Goal: Information Seeking & Learning: Learn about a topic

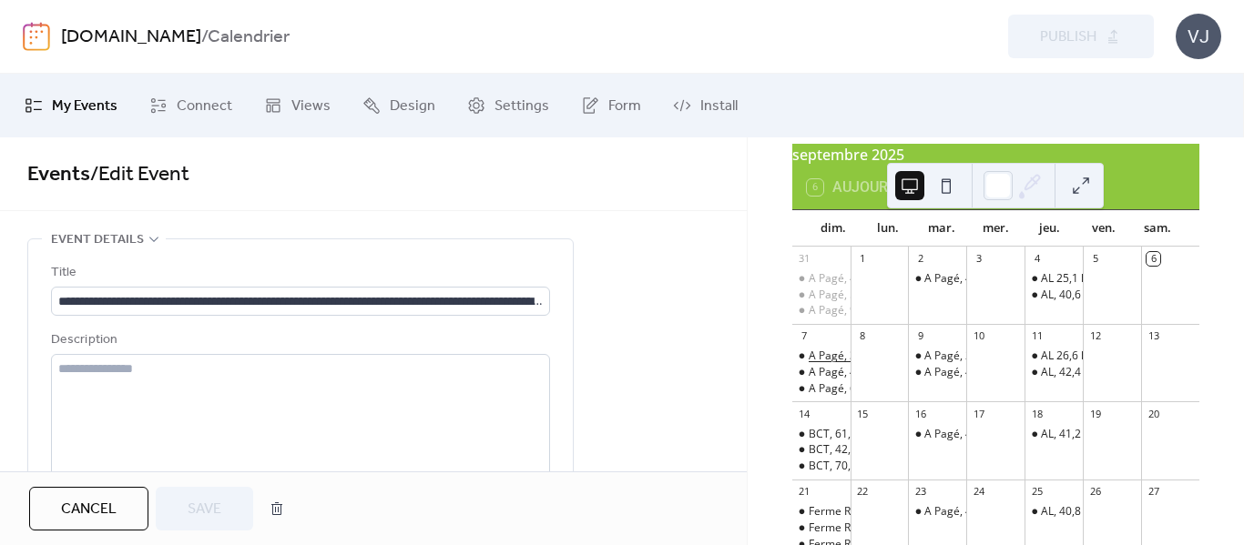
click at [839, 361] on div "A Pagé, 39,6 km [GEOGRAPHIC_DATA], [GEOGRAPHIC_DATA][PERSON_NAME]. Commandité p…" at bounding box center [1194, 356] width 770 height 15
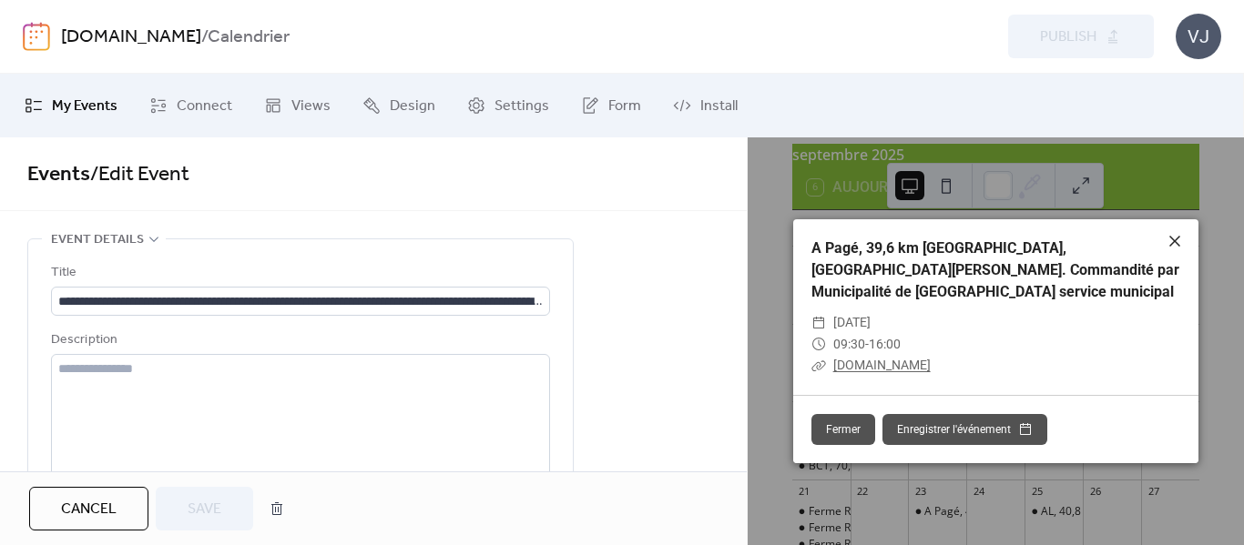
click at [1175, 244] on icon at bounding box center [1175, 241] width 22 height 22
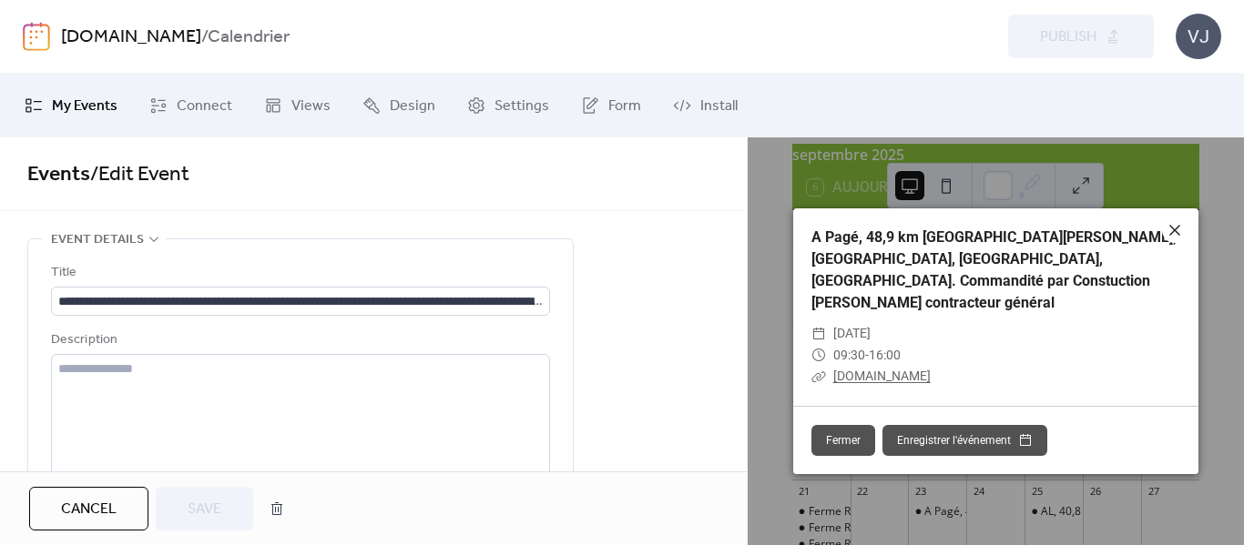
click at [1176, 241] on icon at bounding box center [1175, 230] width 22 height 22
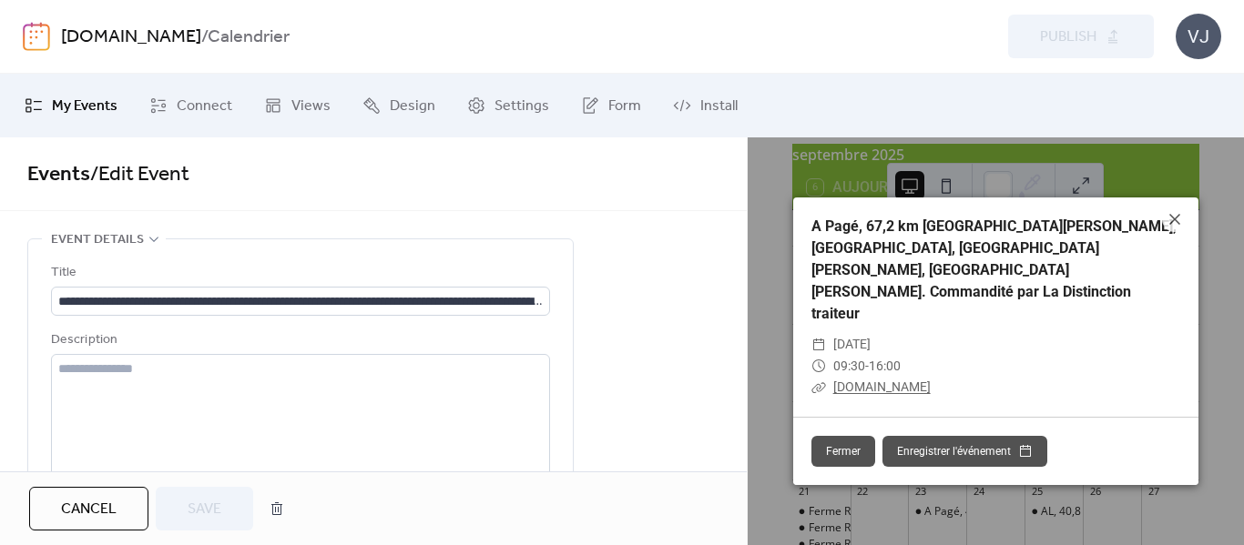
click at [894, 380] on link "ridewithgps.com" at bounding box center [881, 387] width 97 height 15
click at [1176, 230] on icon at bounding box center [1175, 220] width 22 height 22
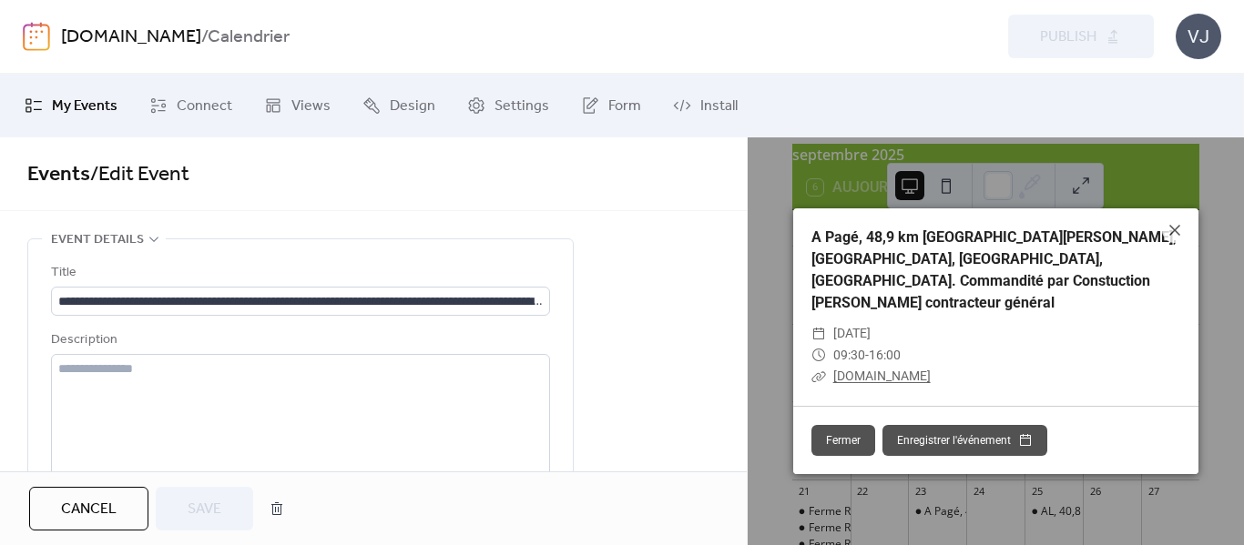
click at [863, 369] on link "ridewithgps.com" at bounding box center [881, 376] width 97 height 15
click at [1177, 233] on icon at bounding box center [1175, 230] width 22 height 22
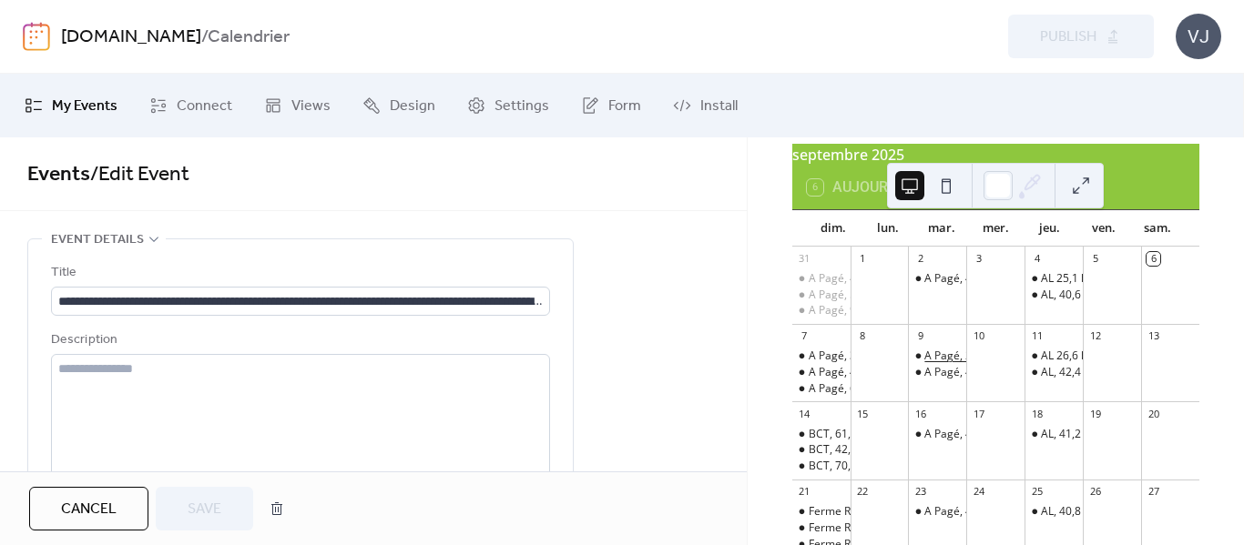
click at [939, 364] on div "A Pagé, 24,8 km [GEOGRAPHIC_DATA], [GEOGRAPHIC_DATA], [GEOGRAPHIC_DATA], Voie d…" at bounding box center [1199, 356] width 551 height 15
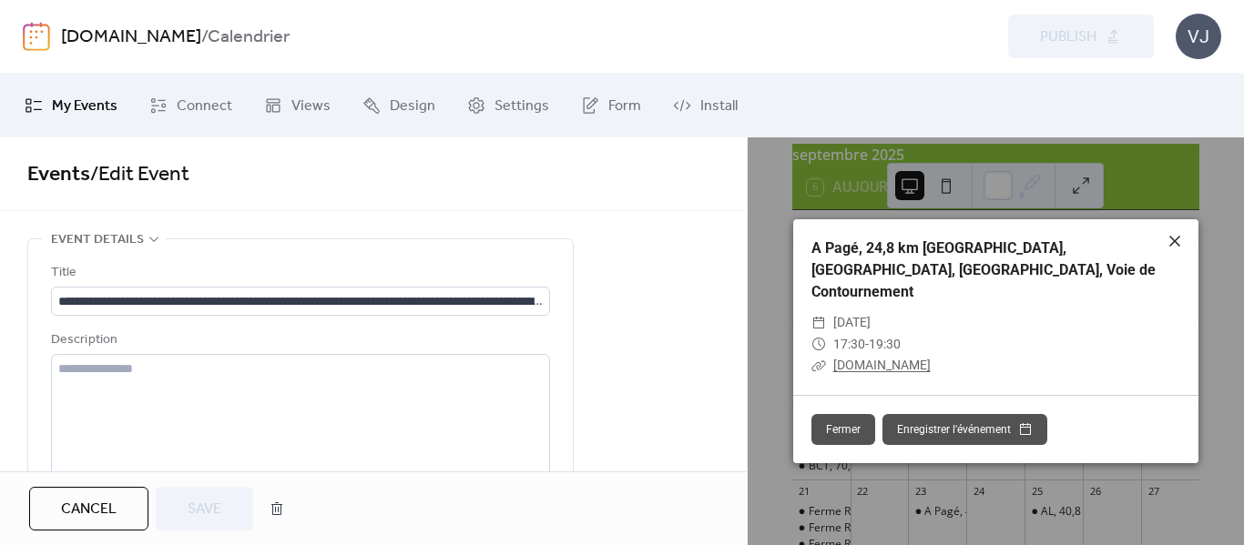
click at [1178, 249] on icon at bounding box center [1175, 241] width 22 height 22
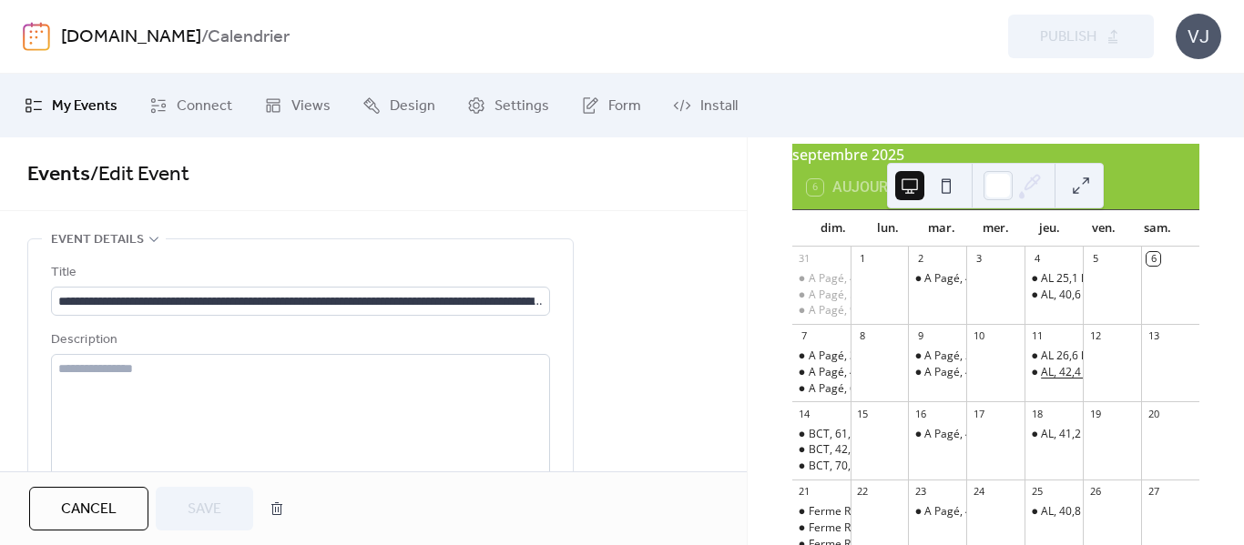
scroll to position [182, 0]
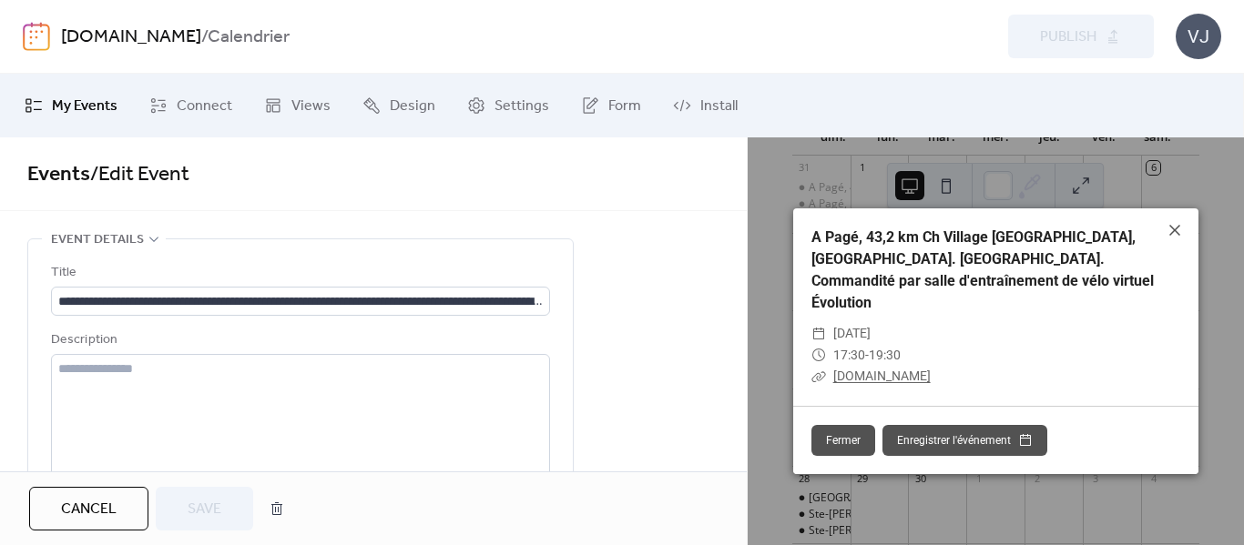
click at [891, 369] on link "ridewithgps.com" at bounding box center [881, 376] width 97 height 15
click at [850, 369] on link "ridewithgps.com" at bounding box center [881, 376] width 97 height 15
click at [1166, 237] on icon at bounding box center [1175, 230] width 22 height 22
